Goal: Find specific page/section: Find specific page/section

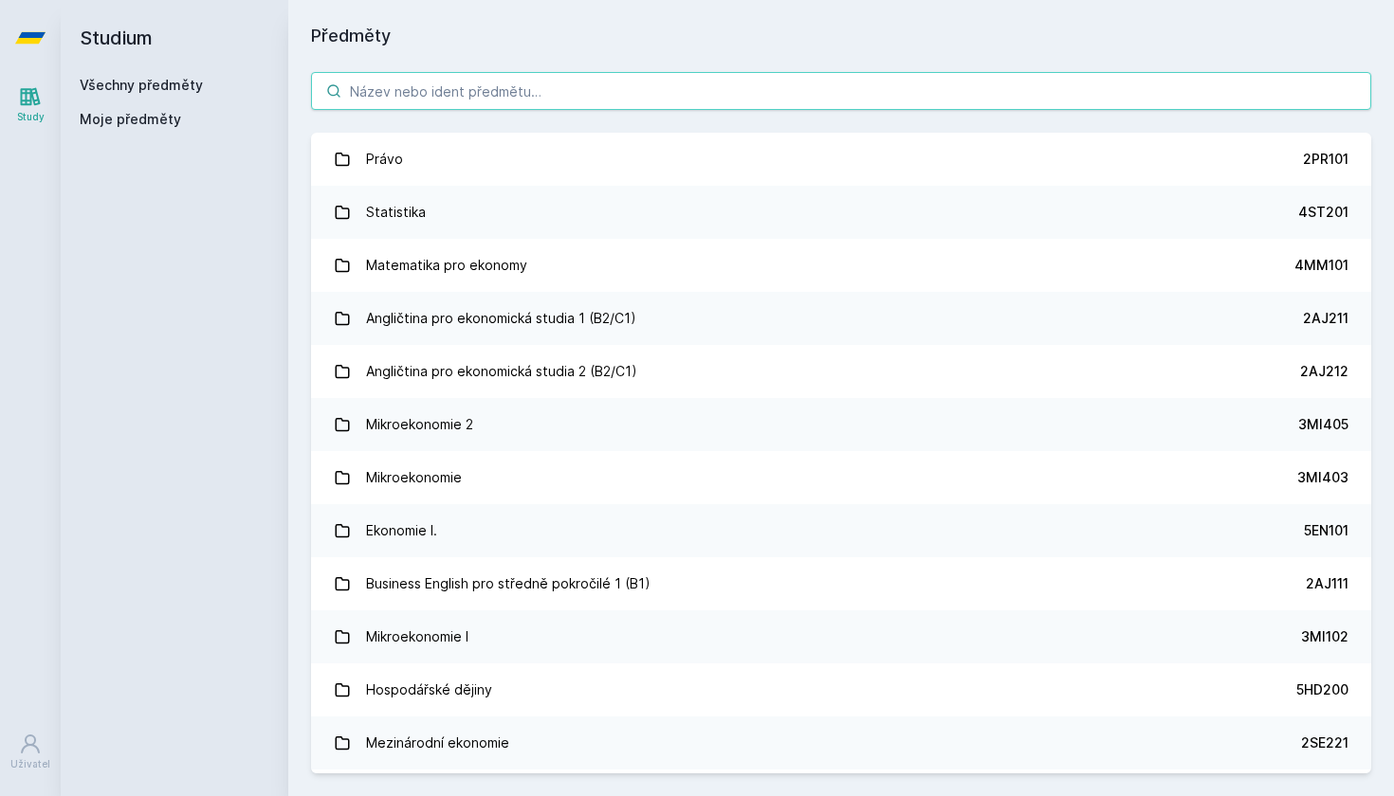
click at [452, 87] on input "search" at bounding box center [841, 91] width 1060 height 38
type input "ekonomie"
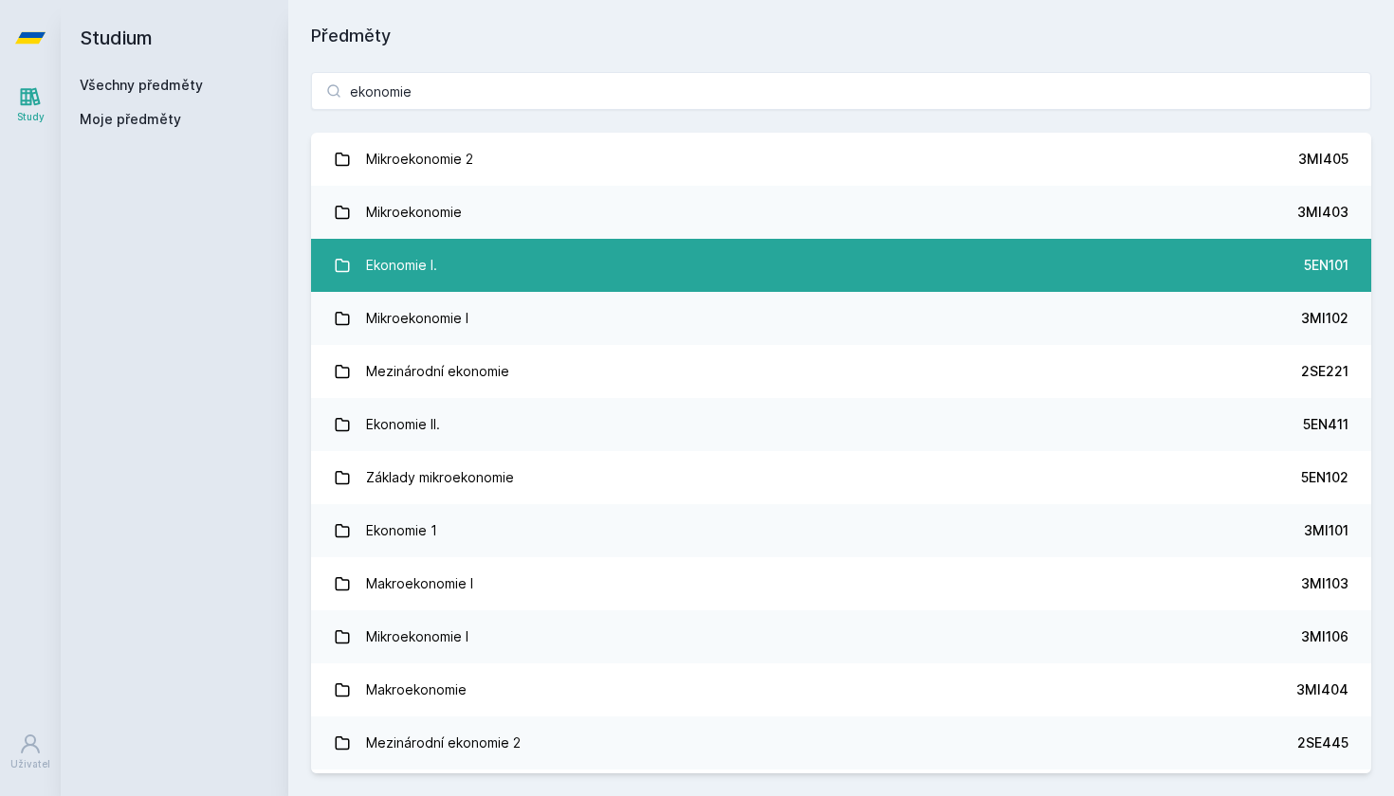
click at [434, 265] on div "Ekonomie I." at bounding box center [401, 266] width 71 height 38
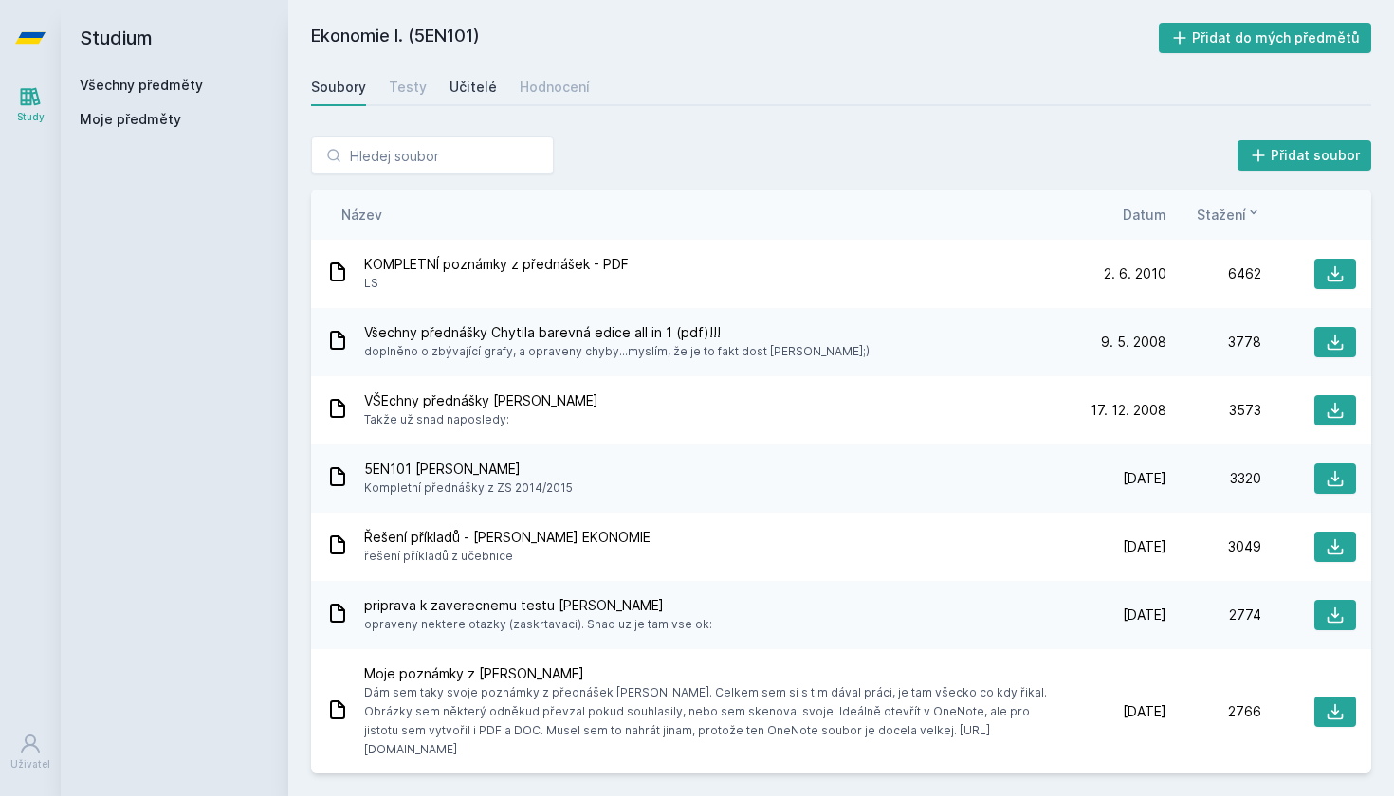
click at [455, 92] on div "Učitelé" at bounding box center [472, 87] width 47 height 19
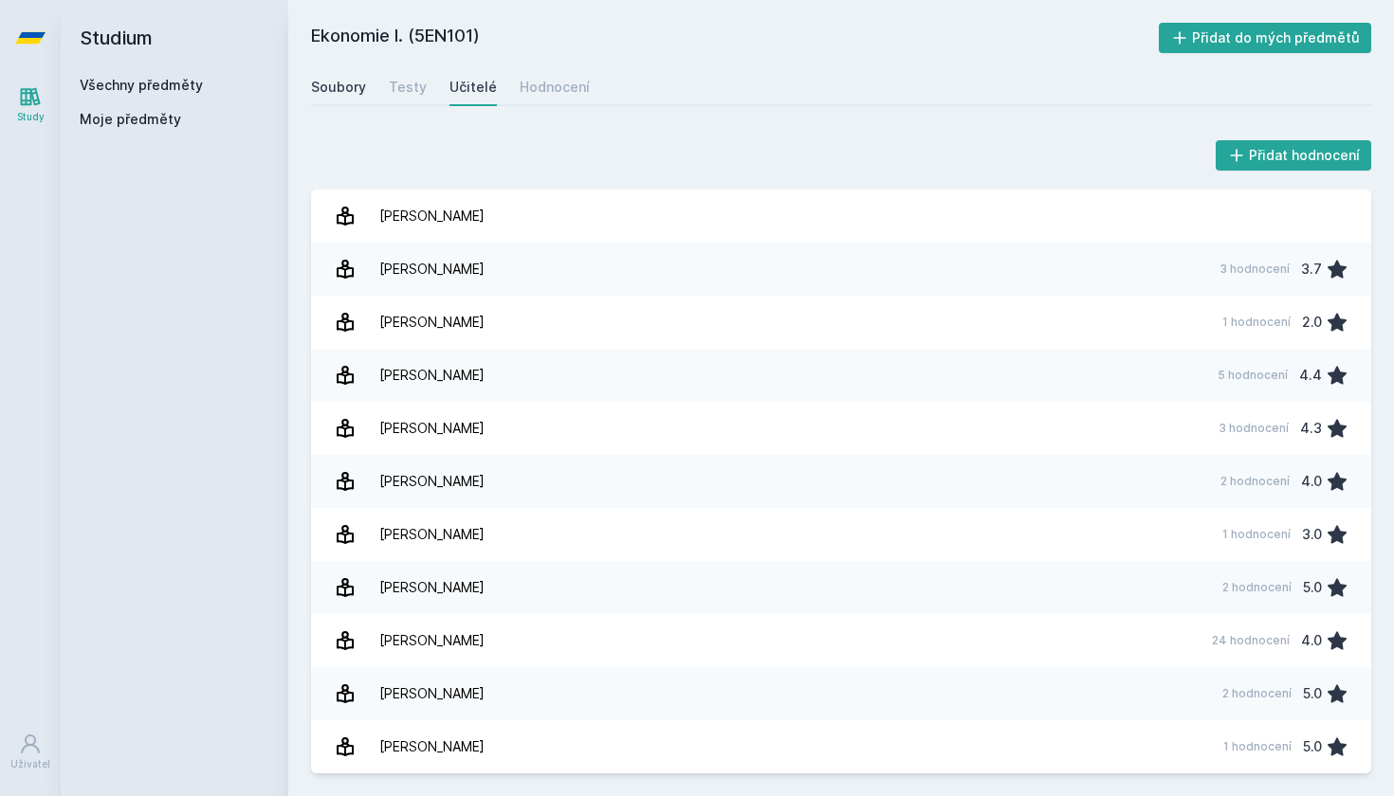
click at [325, 89] on div "Soubory" at bounding box center [338, 87] width 55 height 19
click at [119, 90] on link "Všechny předměty" at bounding box center [141, 85] width 123 height 16
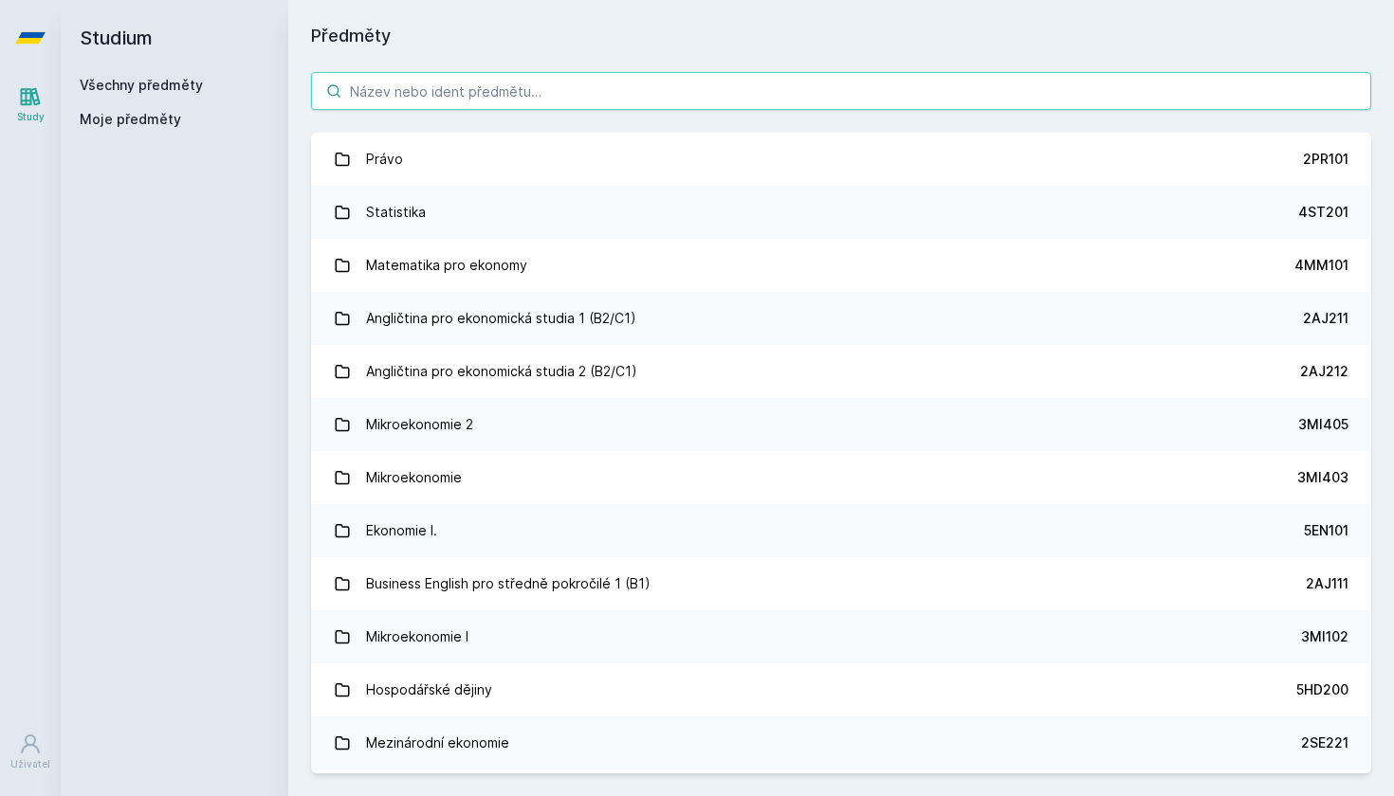
click at [582, 106] on input "search" at bounding box center [841, 91] width 1060 height 38
paste input "3MI191"
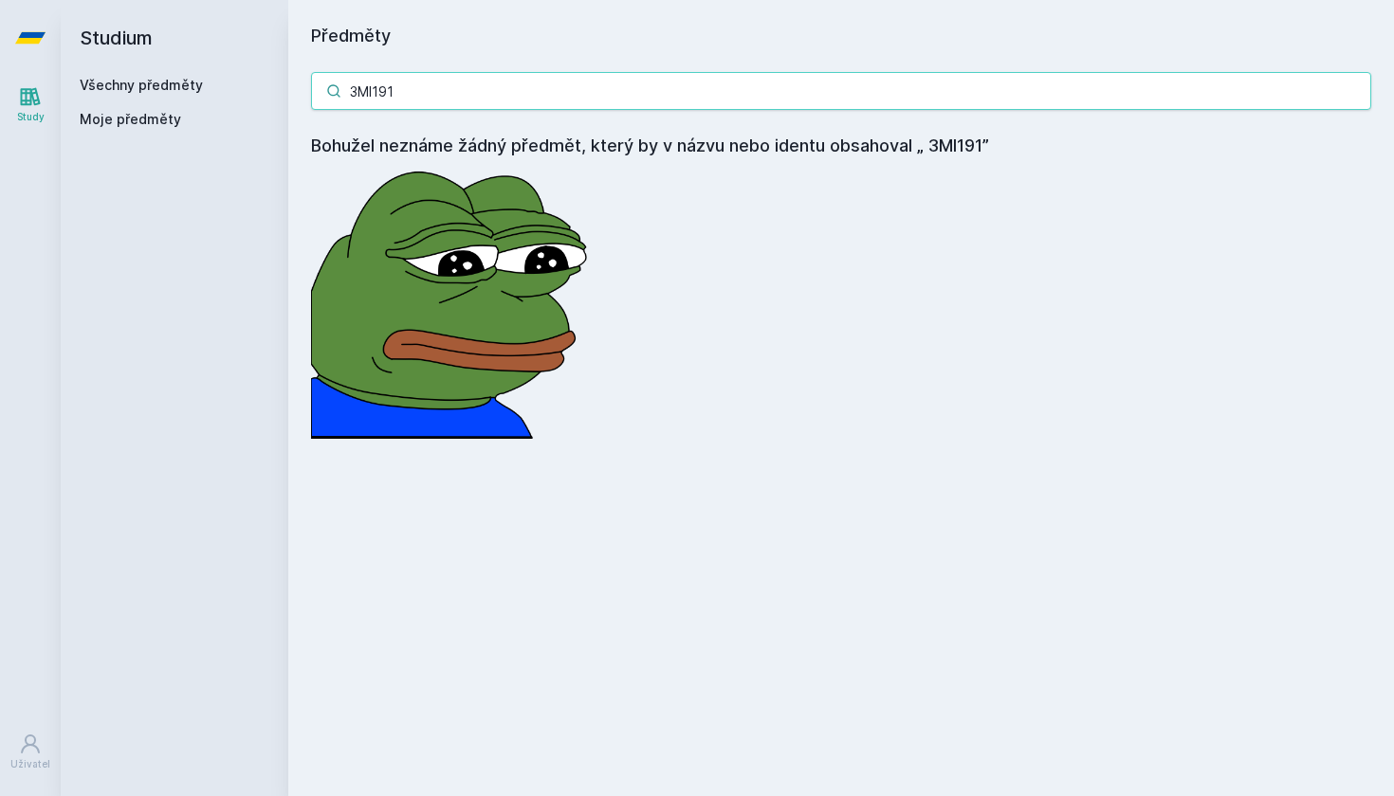
click at [368, 92] on input "3MI191" at bounding box center [841, 91] width 1060 height 38
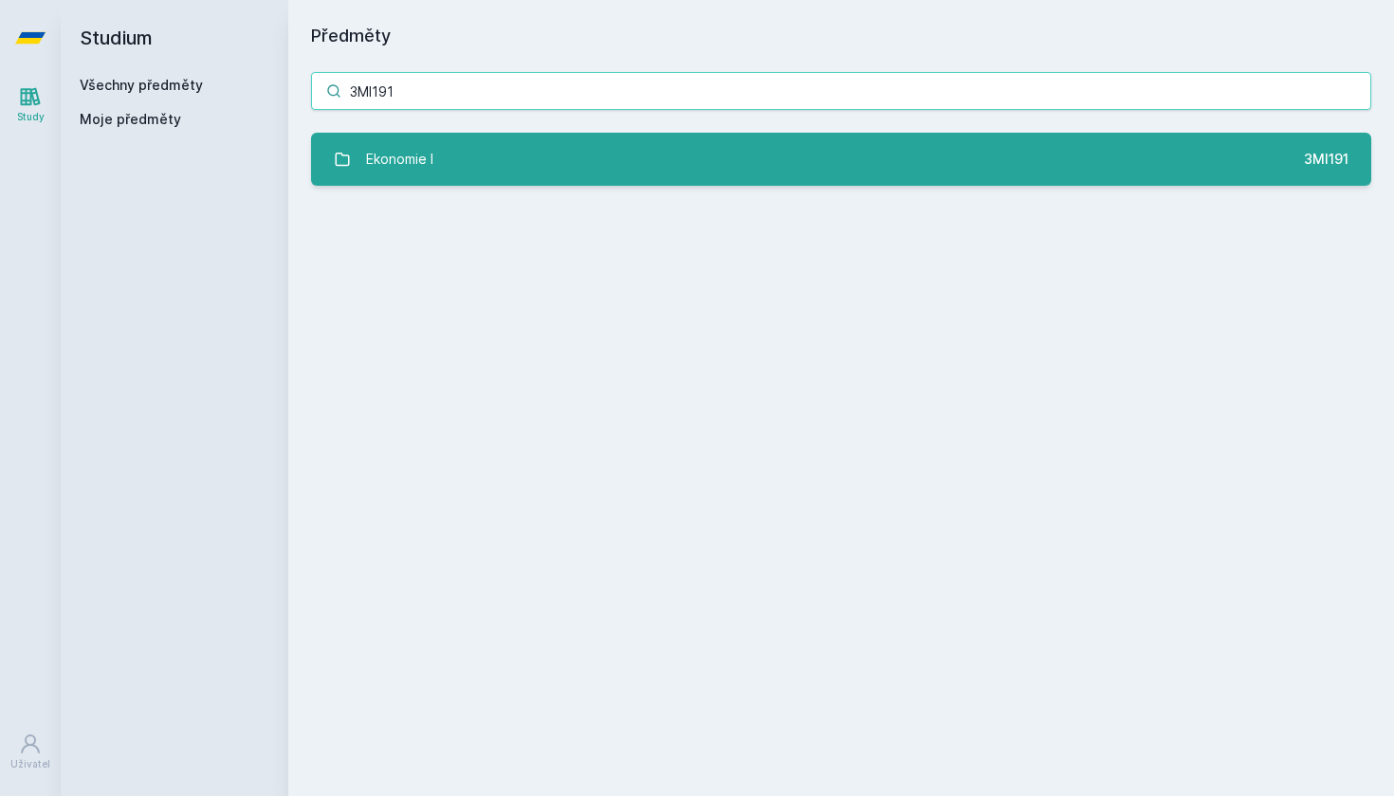
type input "3MI191"
click at [411, 162] on div "Ekonomie I" at bounding box center [399, 159] width 67 height 38
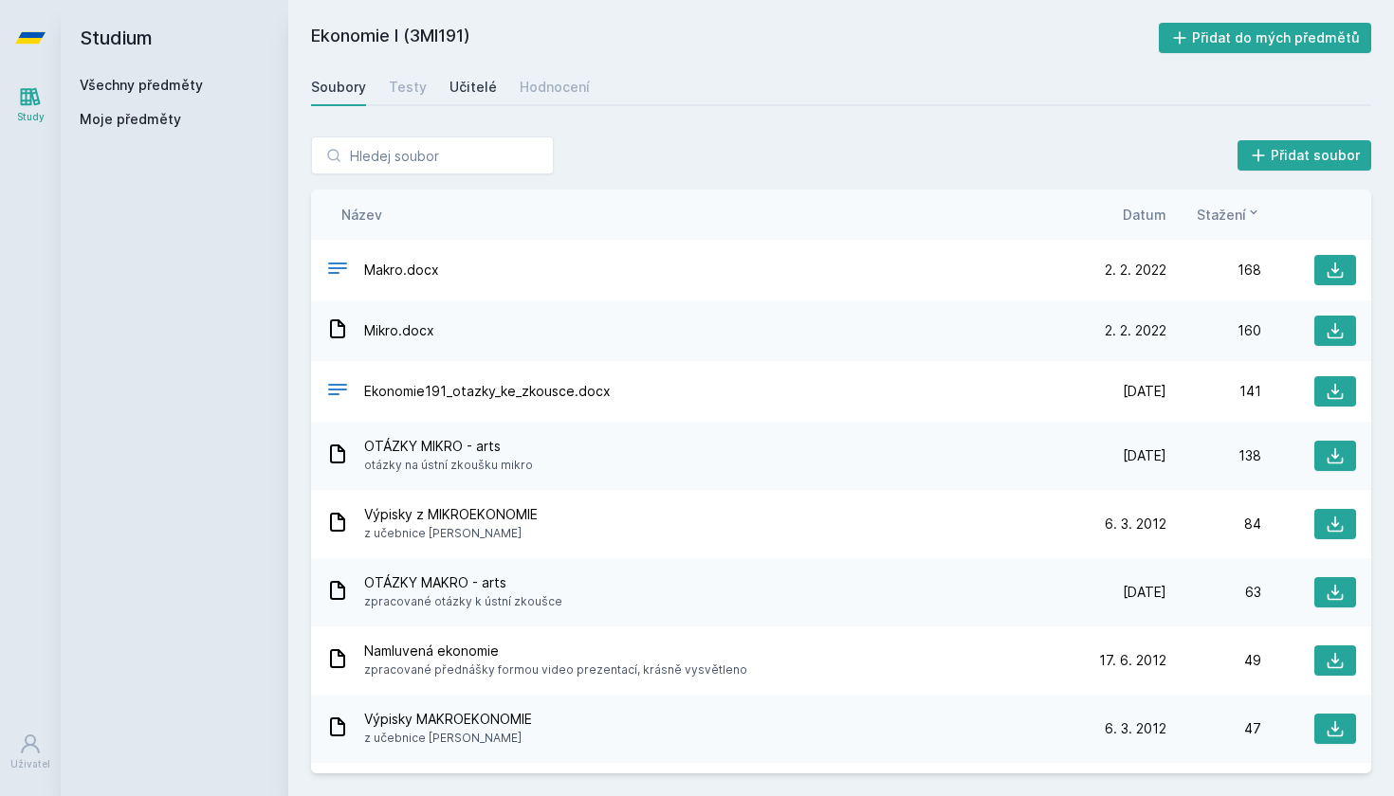
click at [450, 83] on div "Učitelé" at bounding box center [472, 87] width 47 height 19
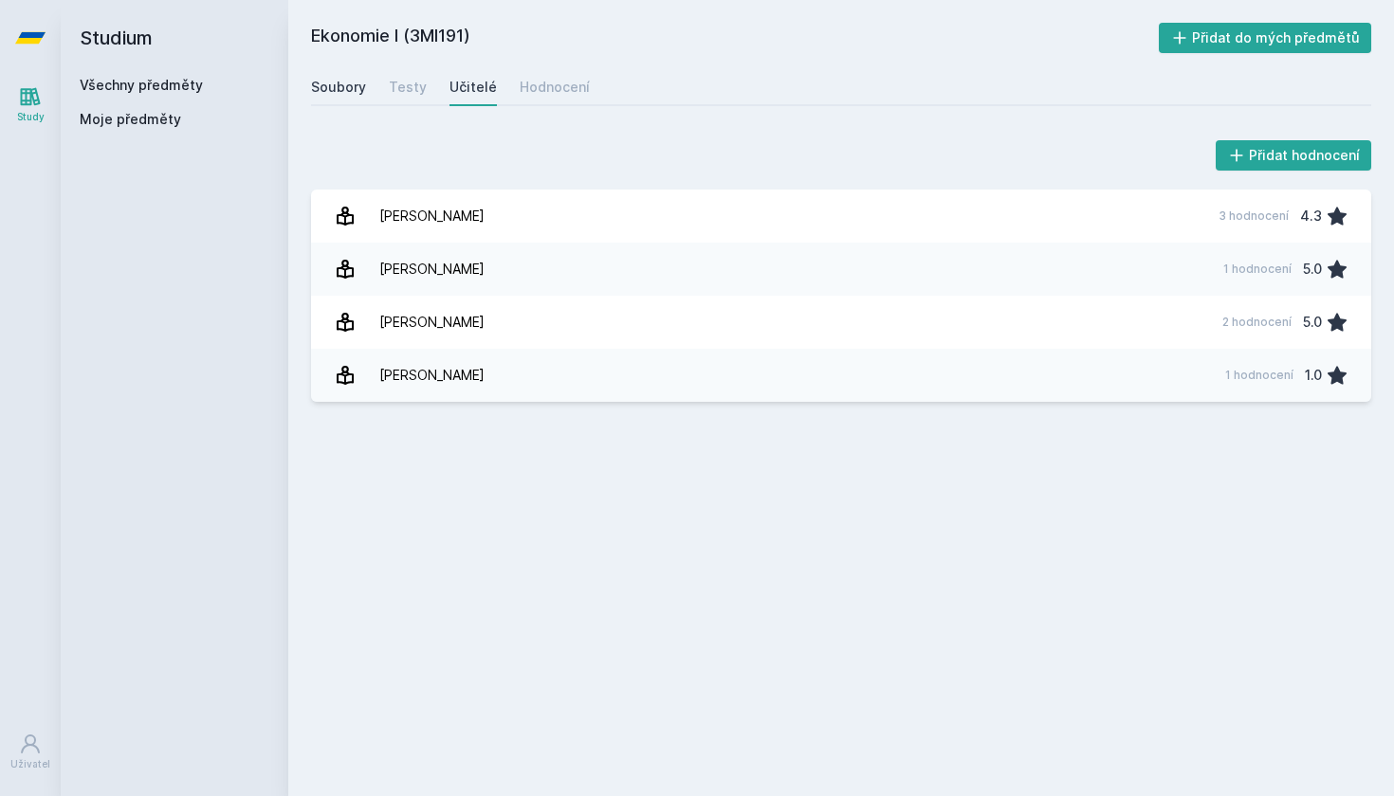
click at [339, 89] on div "Soubory" at bounding box center [338, 87] width 55 height 19
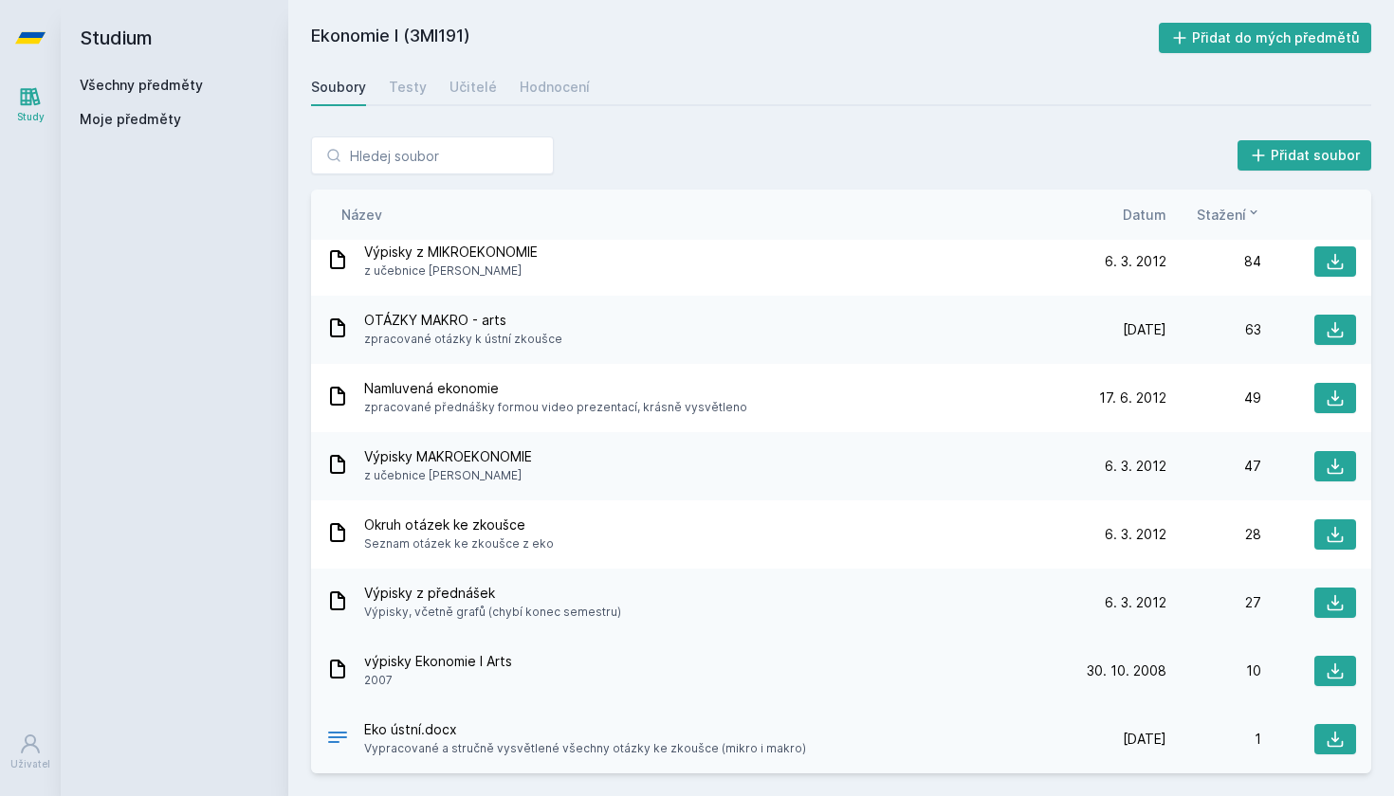
scroll to position [263, 0]
